Goal: Information Seeking & Learning: Learn about a topic

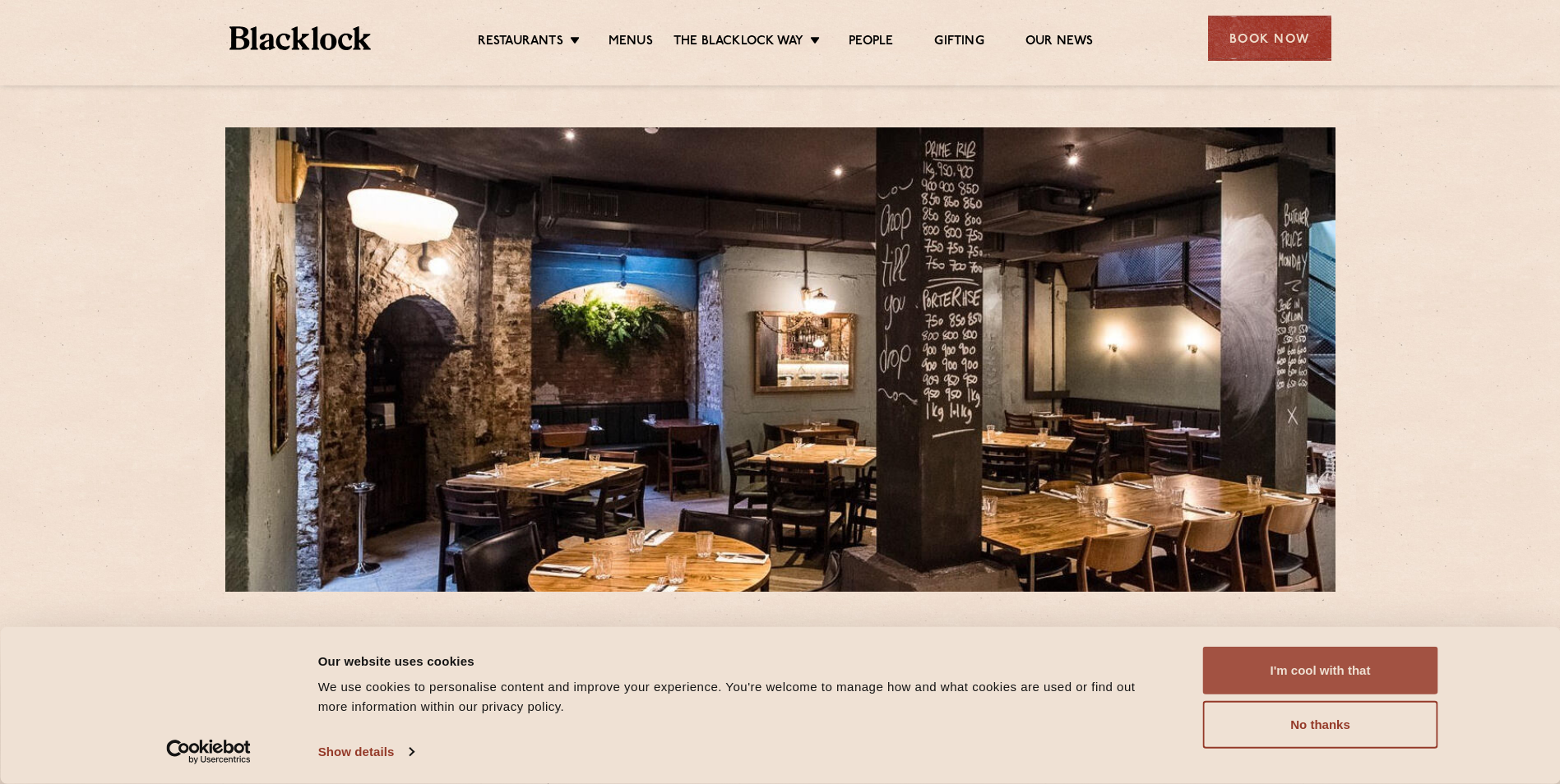
click at [1350, 666] on button "I'm cool with that" at bounding box center [1321, 671] width 235 height 48
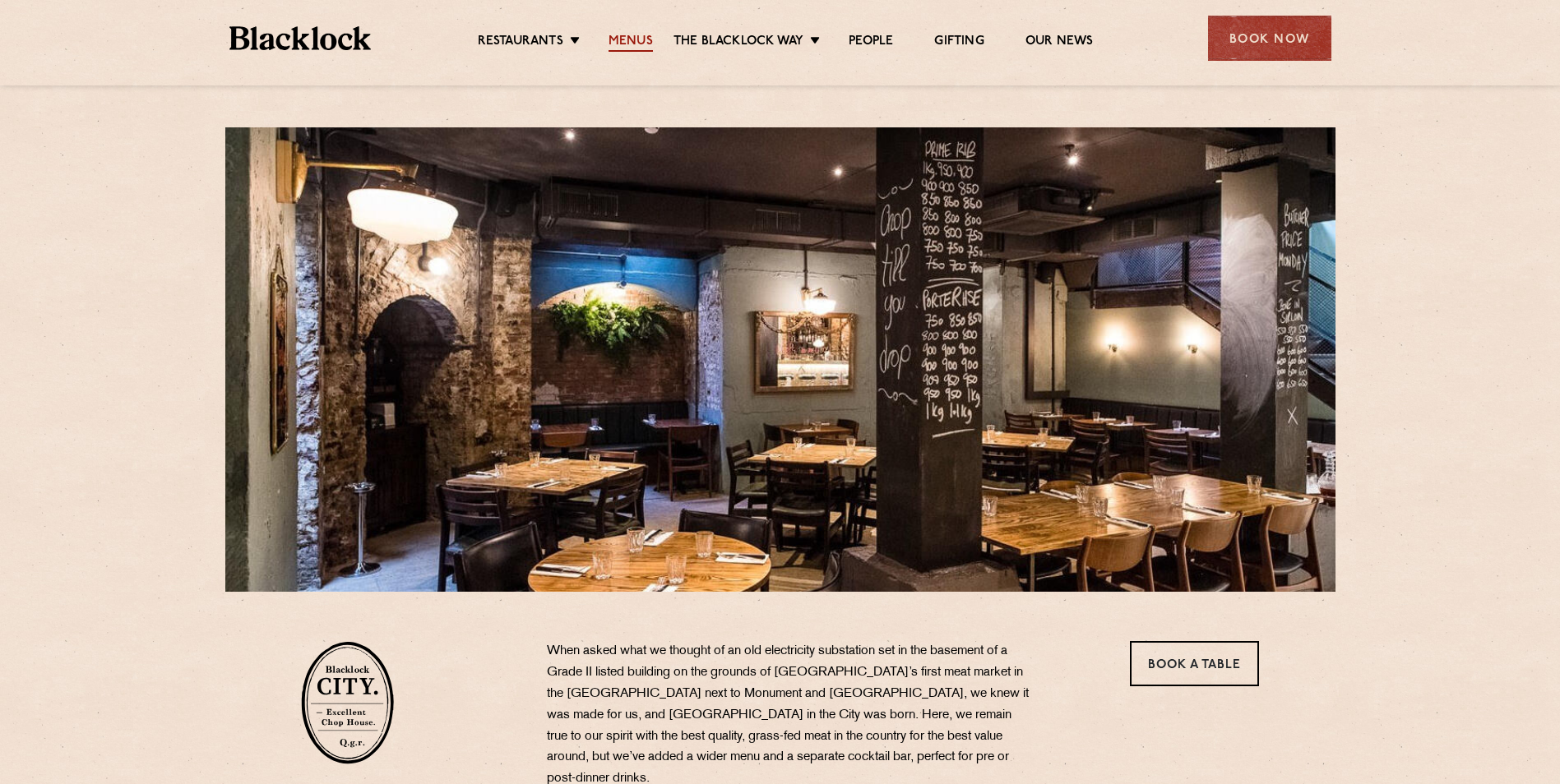
click at [638, 37] on link "Menus" at bounding box center [631, 42] width 44 height 18
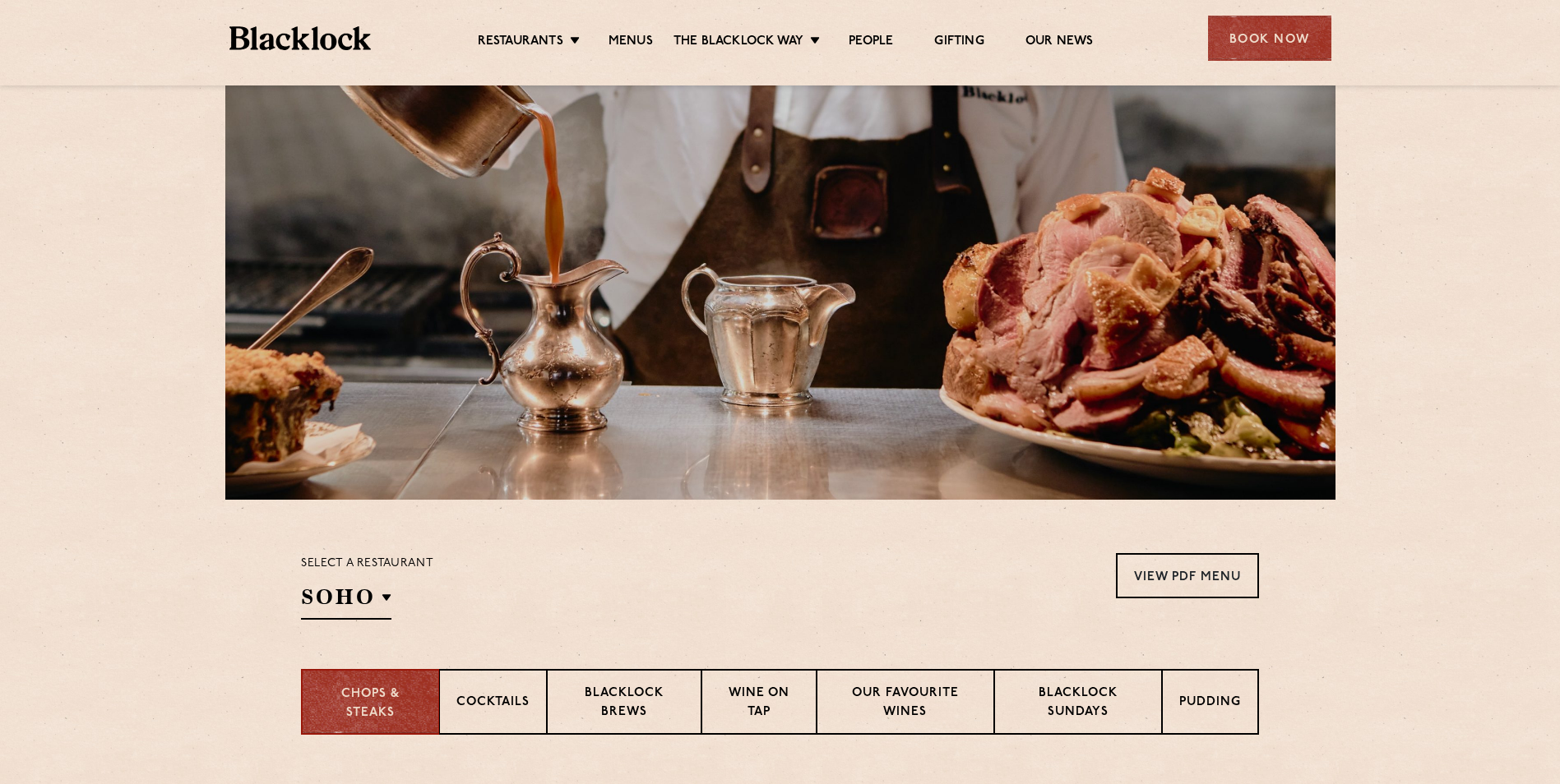
scroll to position [165, 0]
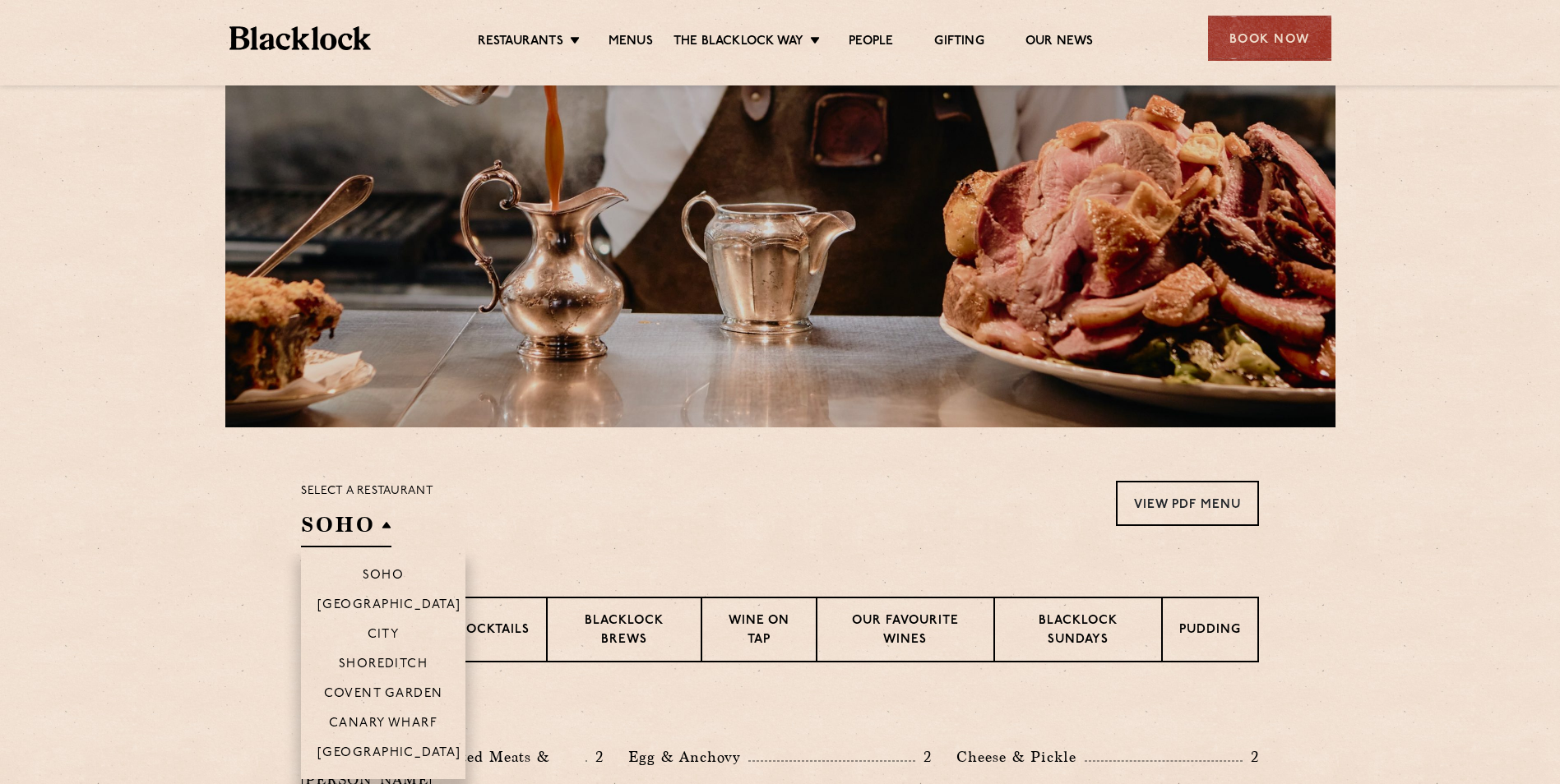
click at [374, 527] on h2 "SOHO" at bounding box center [346, 529] width 91 height 37
click at [383, 626] on li "City" at bounding box center [383, 634] width 165 height 30
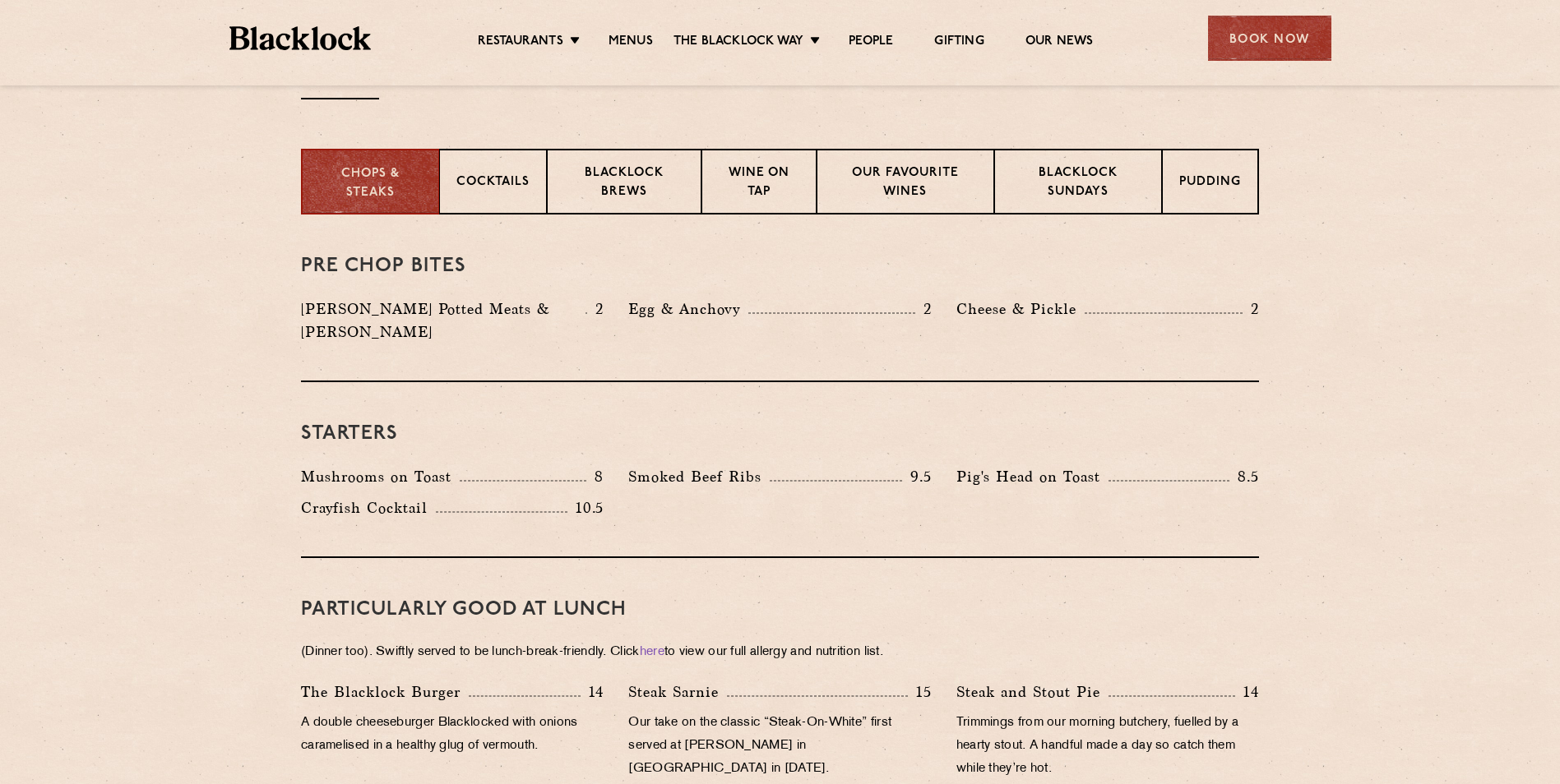
scroll to position [575, 0]
